Goal: Task Accomplishment & Management: Use online tool/utility

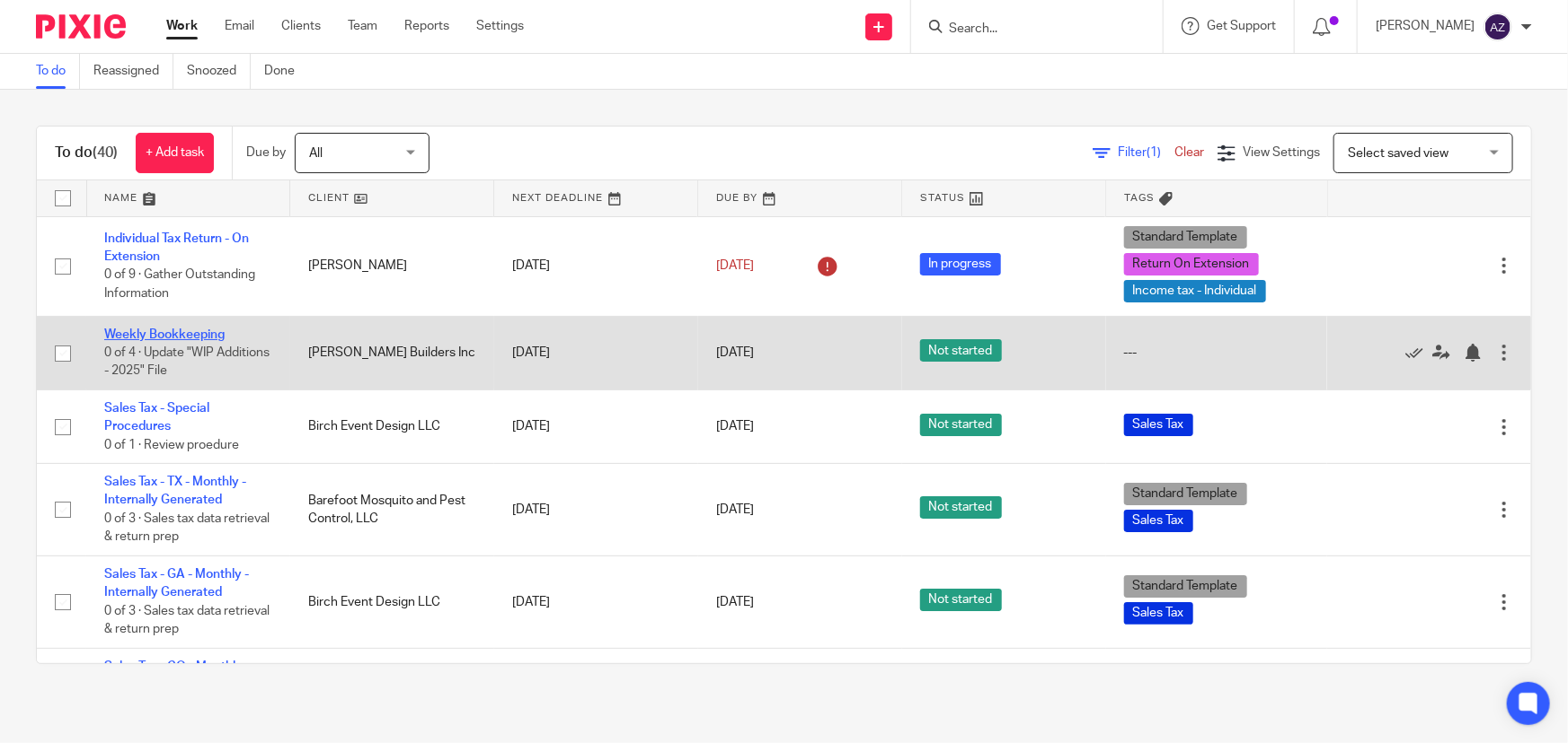
click at [166, 339] on link "Weekly Bookkeeping" at bounding box center [164, 334] width 121 height 13
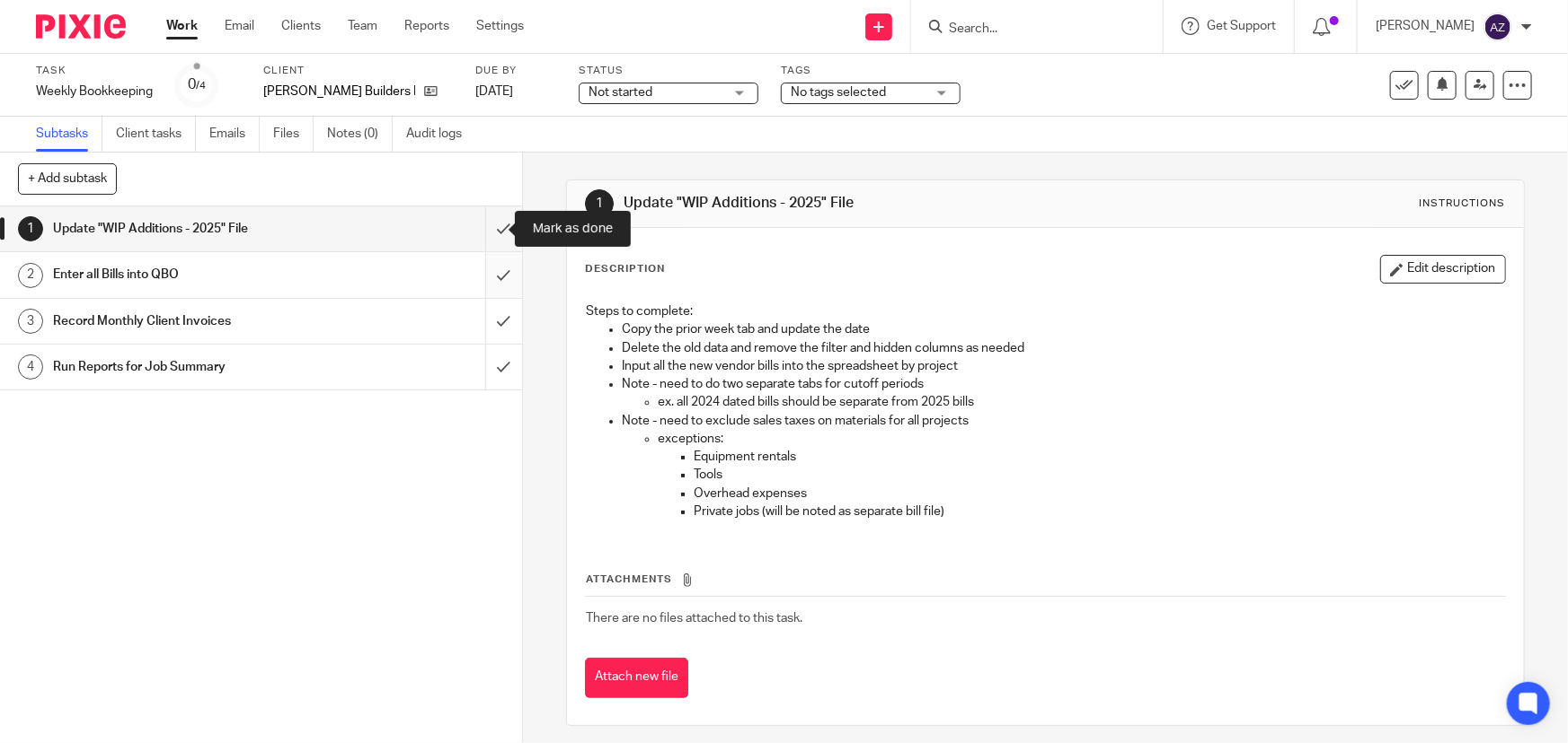
drag, startPoint x: 481, startPoint y: 234, endPoint x: 474, endPoint y: 259, distance: 26.0
click at [480, 237] on input "submit" at bounding box center [260, 228] width 522 height 45
click at [479, 273] on input "submit" at bounding box center [260, 275] width 522 height 45
click at [491, 314] on input "submit" at bounding box center [260, 321] width 522 height 45
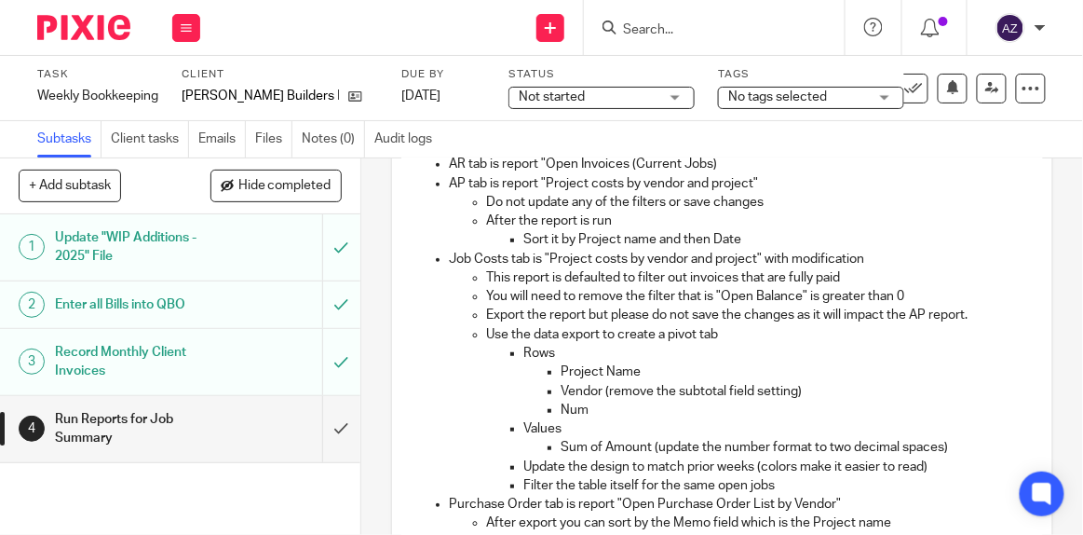
scroll to position [338, 0]
